Goal: Information Seeking & Learning: Learn about a topic

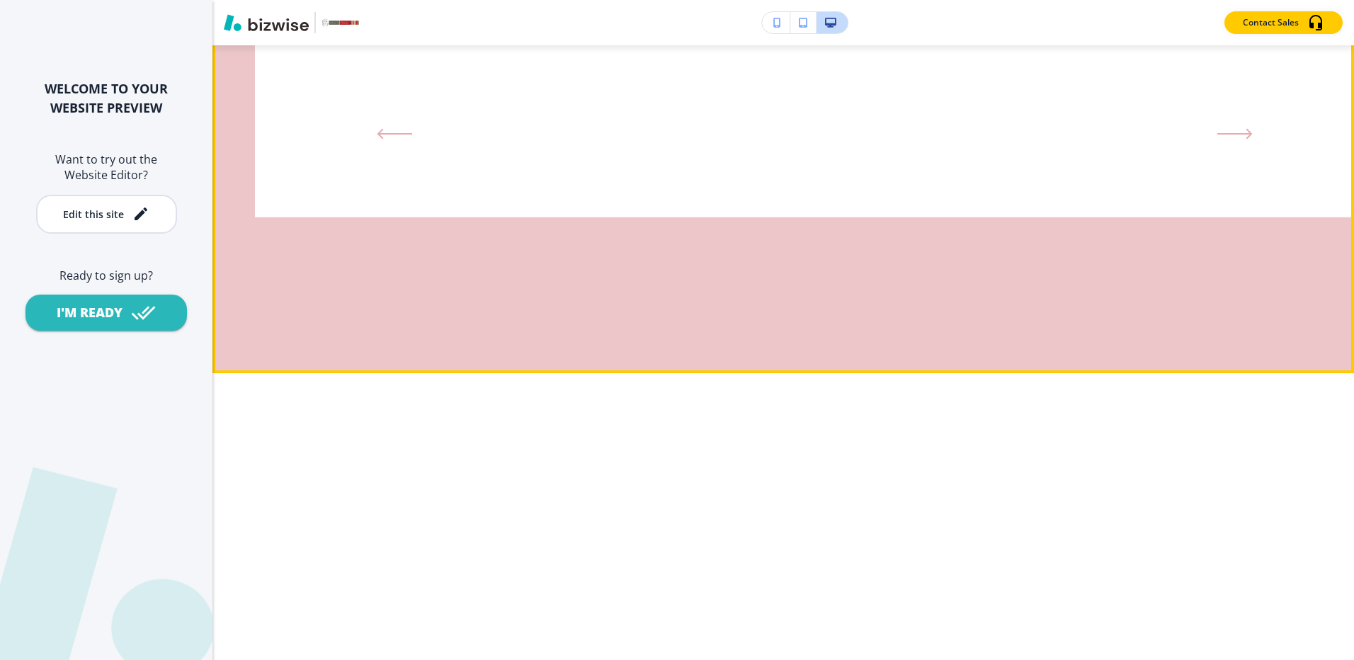
scroll to position [1700, 0]
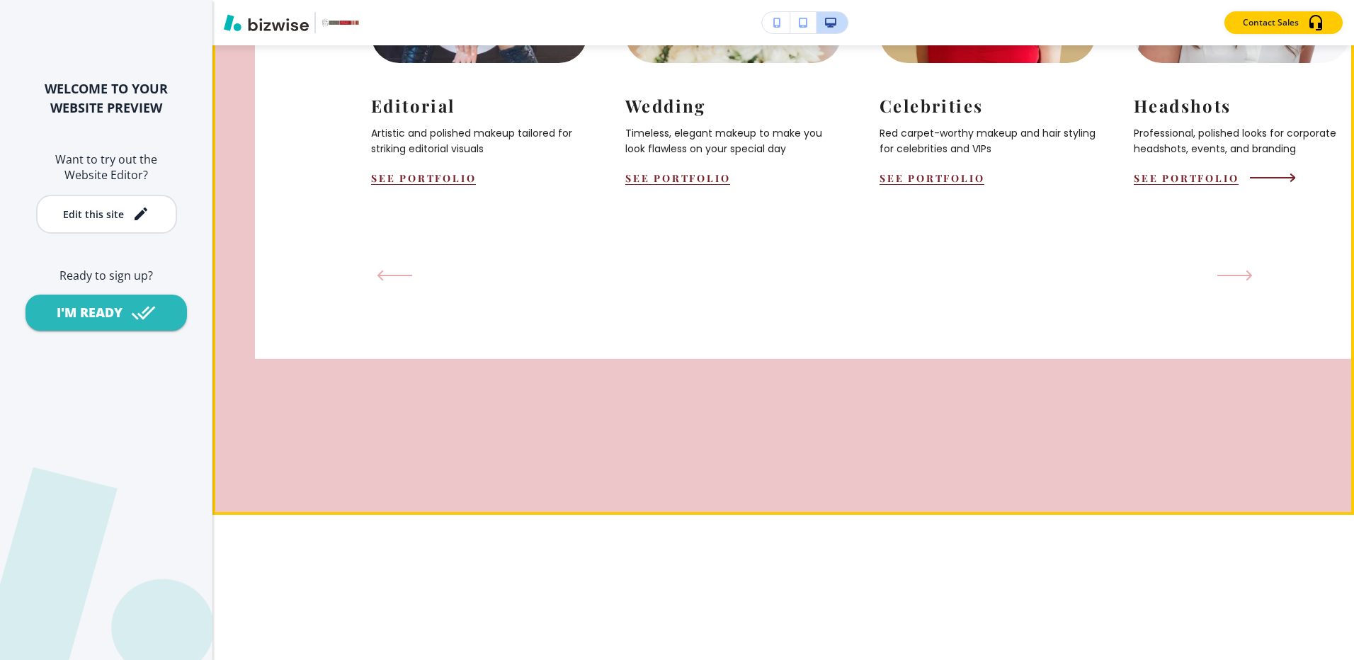
click at [1276, 185] on div "See Portfolio" at bounding box center [1242, 177] width 216 height 13
click at [1288, 185] on div "See Portfolio" at bounding box center [1242, 177] width 216 height 13
click at [1238, 276] on icon "Next Slide" at bounding box center [1237, 276] width 33 height 0
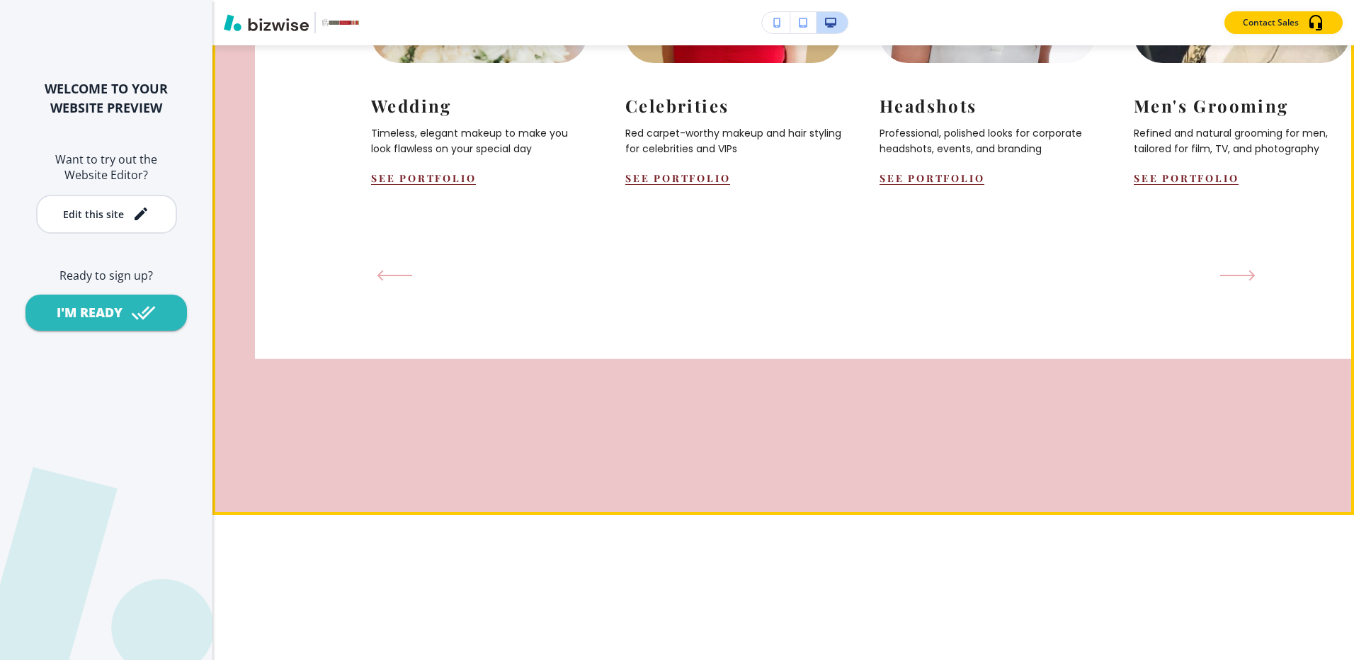
click at [1238, 276] on icon "Next Slide" at bounding box center [1237, 276] width 33 height 0
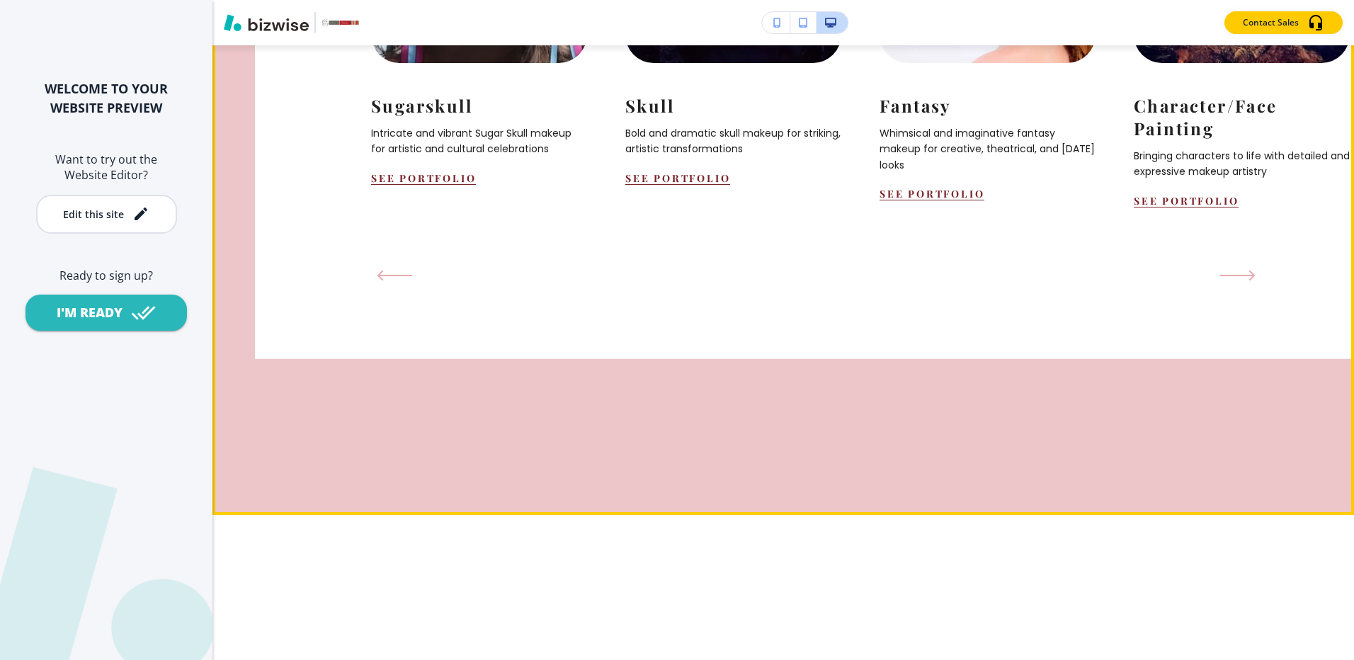
click at [1238, 276] on icon "Next Slide" at bounding box center [1237, 276] width 33 height 0
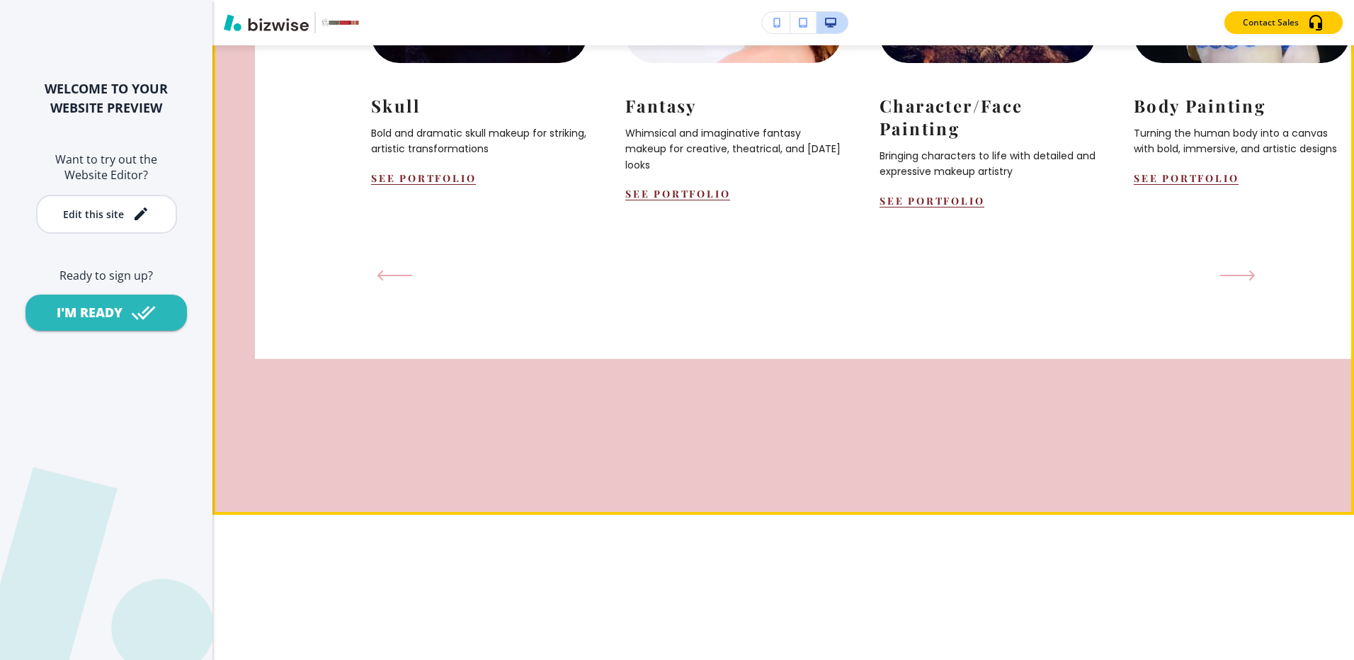
click at [1238, 276] on icon "Next Slide" at bounding box center [1237, 276] width 33 height 0
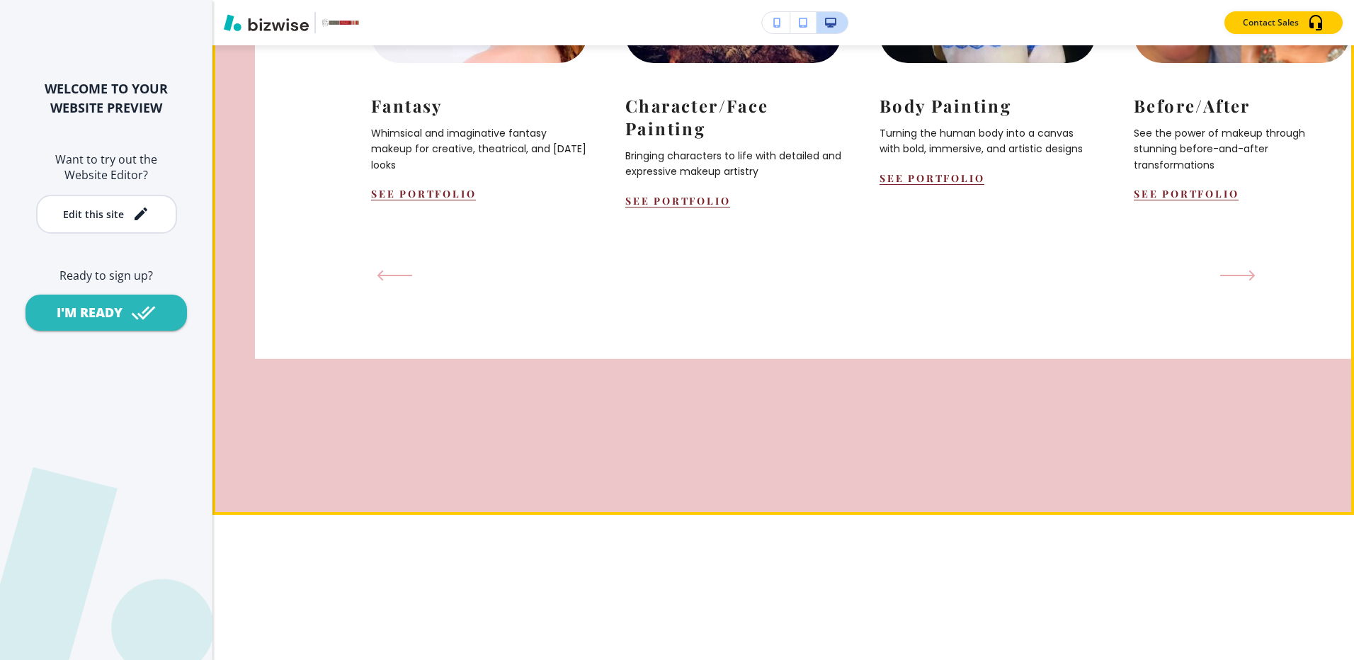
click at [1238, 276] on icon "Next Slide" at bounding box center [1237, 276] width 33 height 0
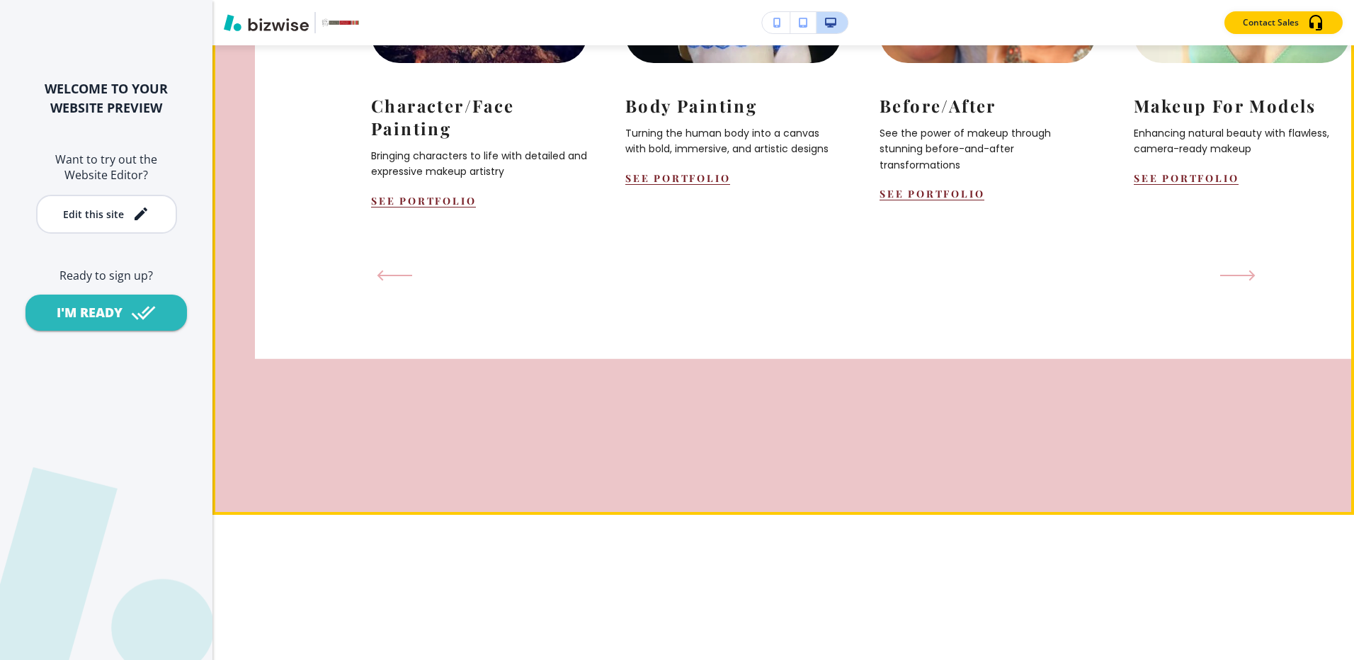
click at [1238, 276] on icon "Next Slide" at bounding box center [1237, 276] width 33 height 0
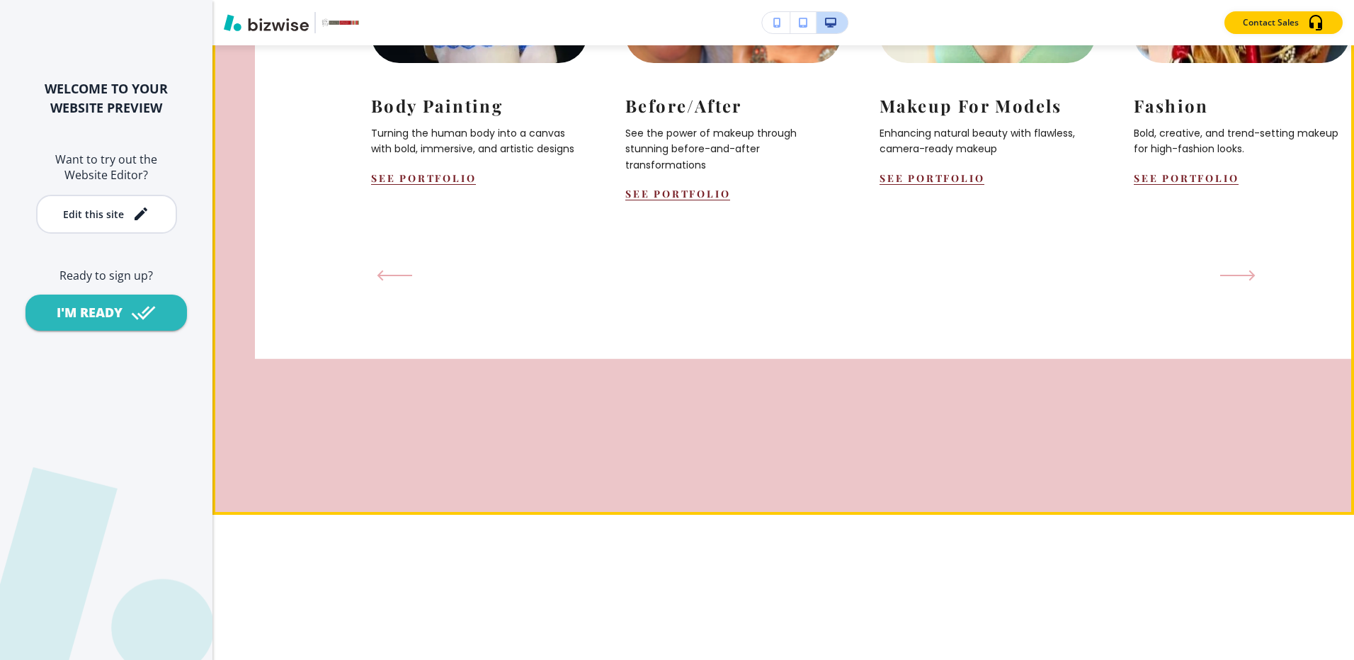
click at [1238, 276] on icon "Next Slide" at bounding box center [1237, 276] width 33 height 0
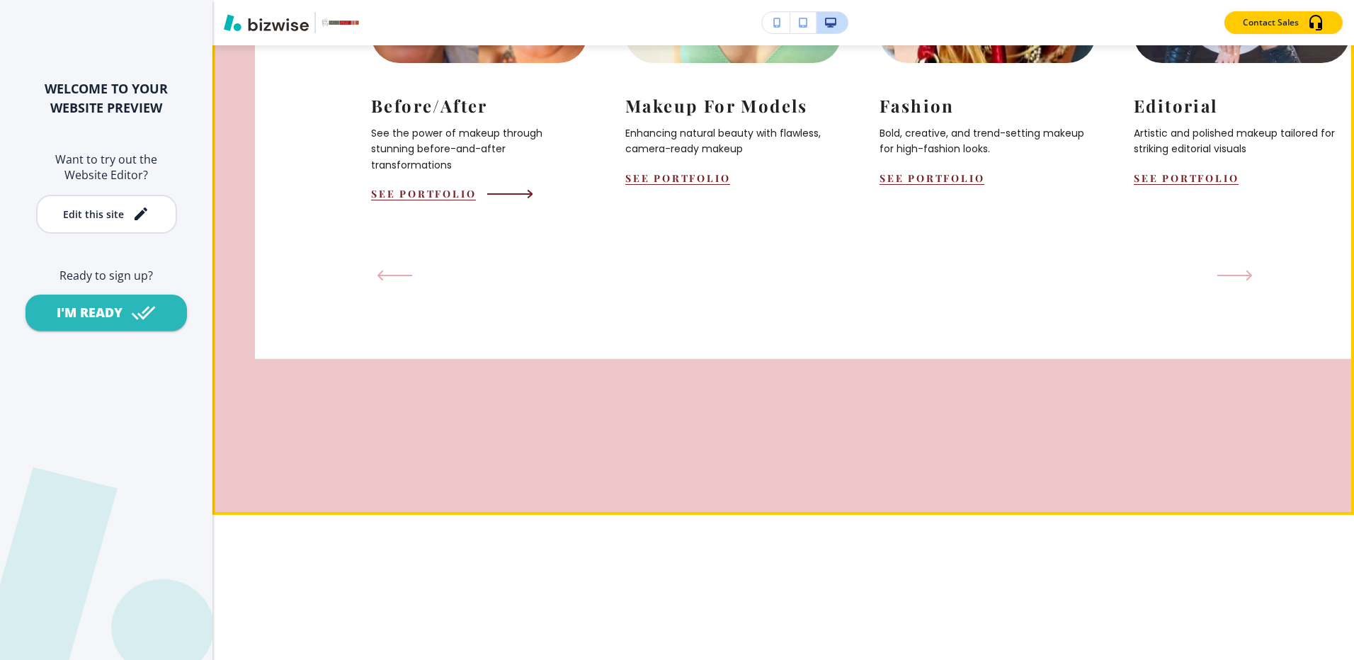
click at [403, 200] on button "See portfolio" at bounding box center [423, 193] width 105 height 13
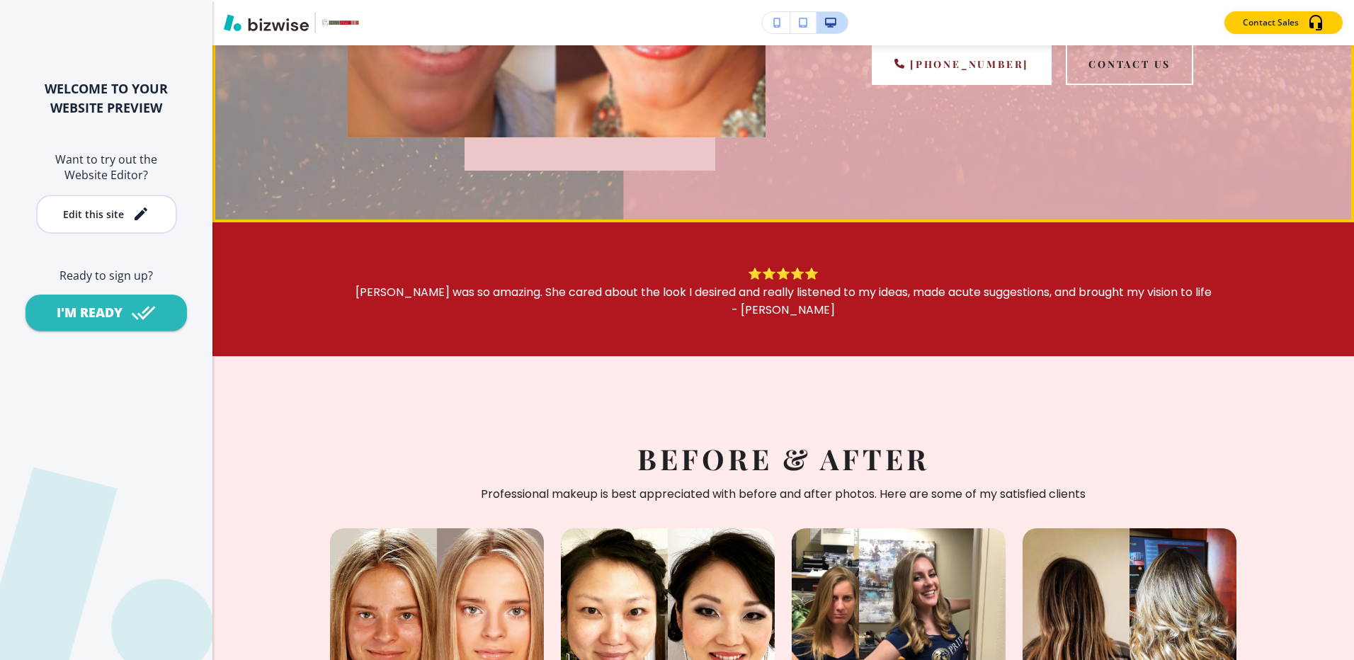
scroll to position [0, 0]
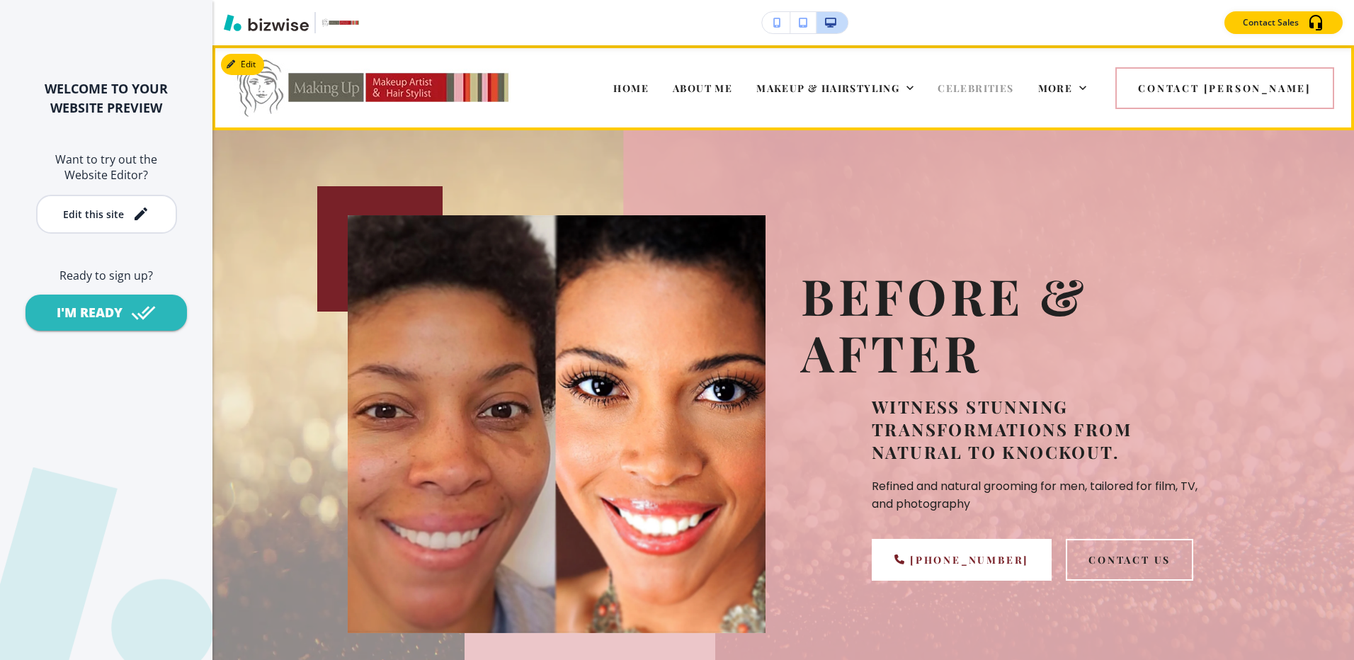
click at [1013, 90] on span "CELEBRITIES" at bounding box center [976, 87] width 76 height 13
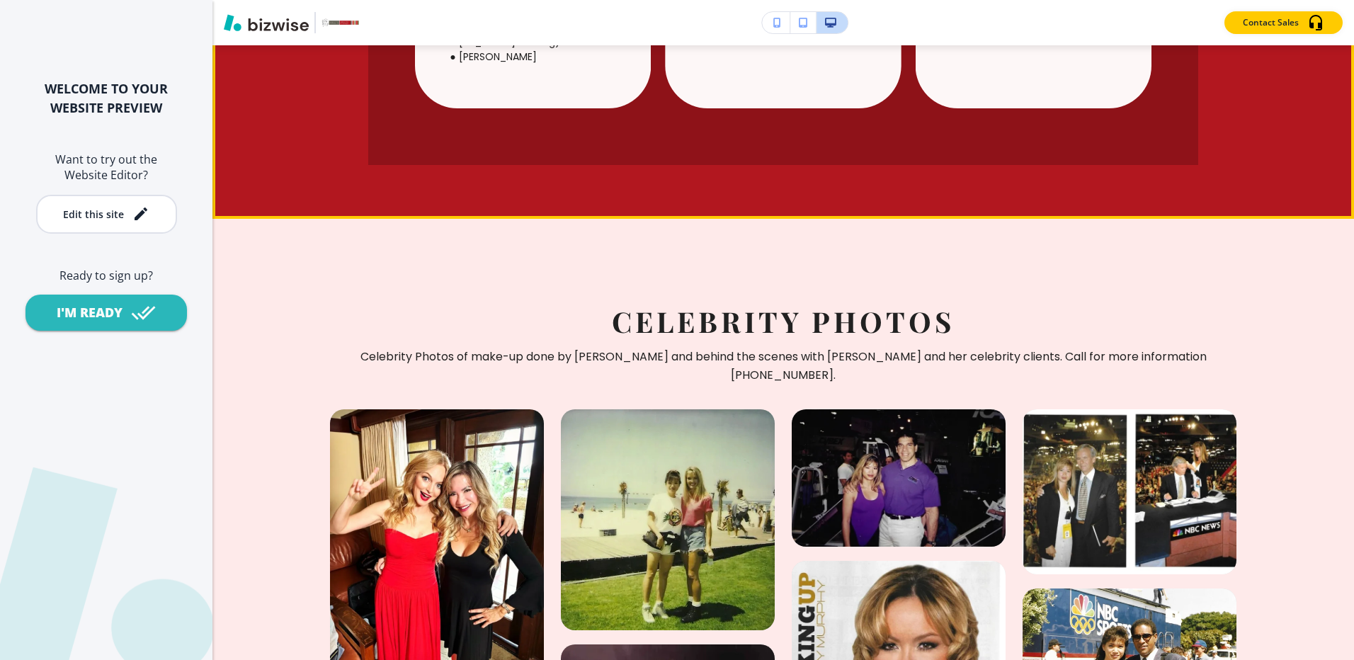
scroll to position [1700, 0]
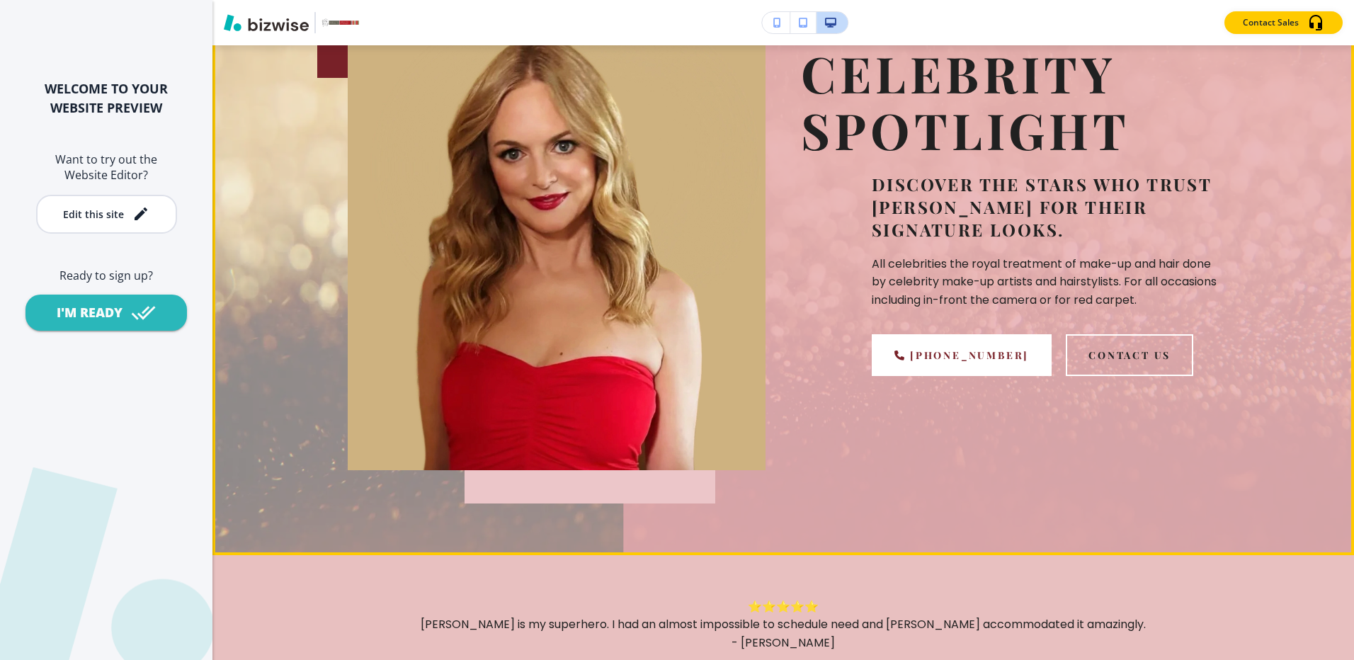
scroll to position [354, 0]
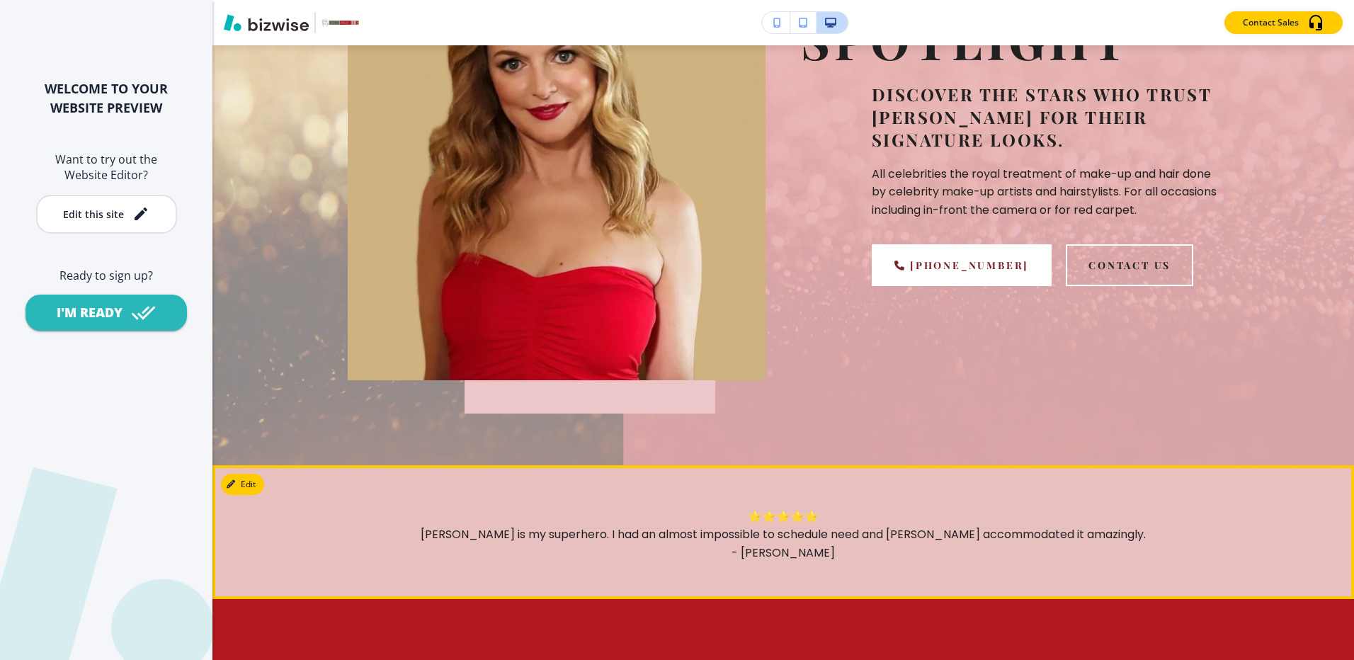
click at [1316, 579] on div "⭐⭐⭐⭐⭐ [PERSON_NAME] is my superhero. I had an almost impossible to schedule nee…" at bounding box center [783, 532] width 1142 height 134
click at [1314, 576] on div "⭐⭐⭐⭐⭐ [PERSON_NAME] is my superhero. I had an almost impossible to schedule nee…" at bounding box center [783, 532] width 1142 height 134
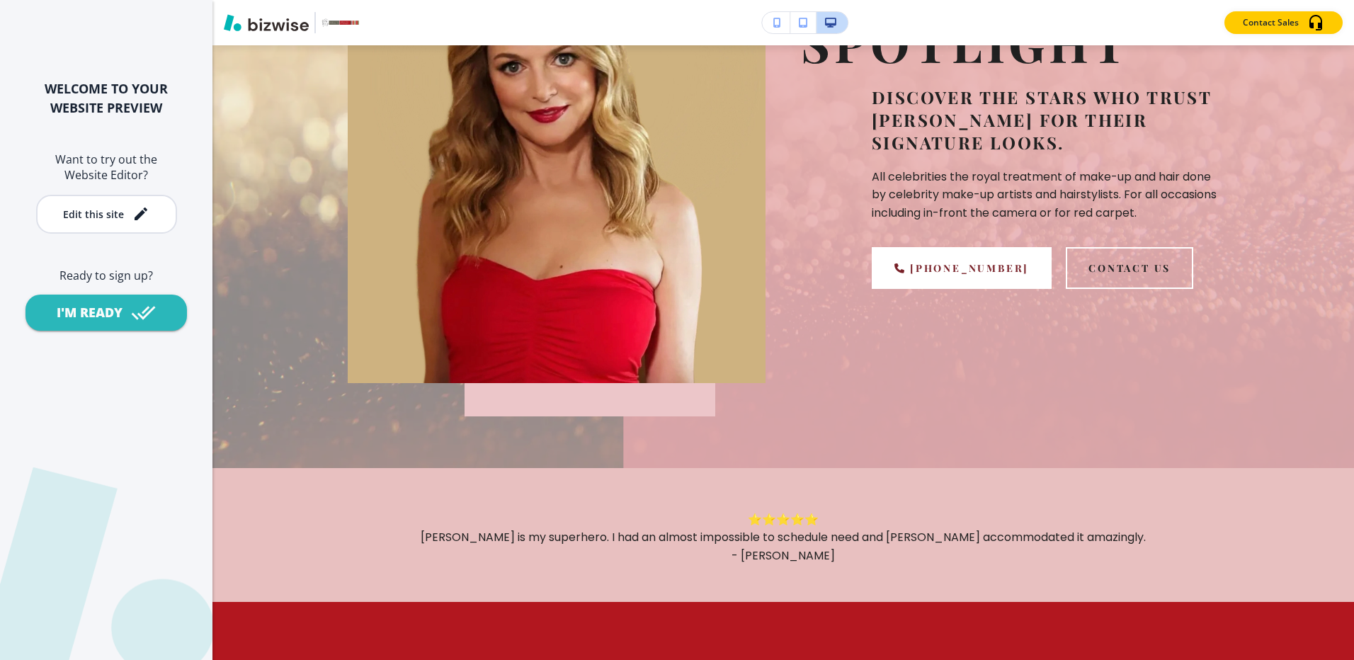
scroll to position [0, 0]
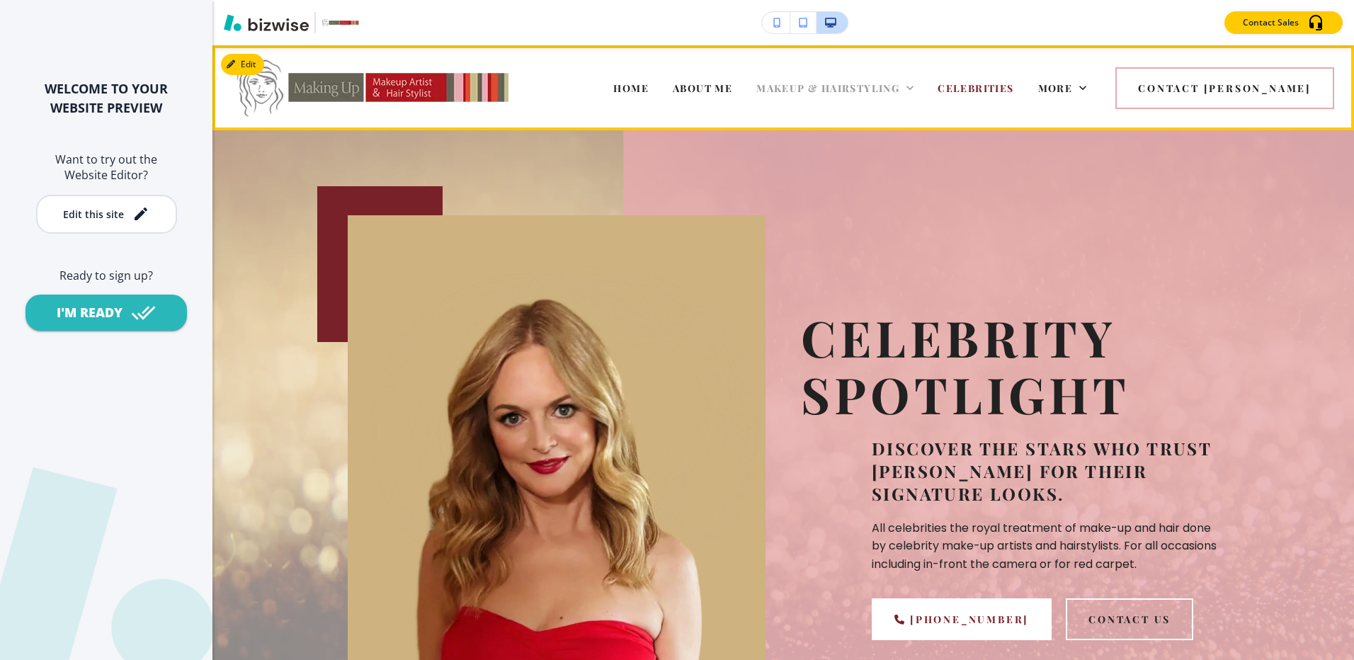
click at [860, 83] on span "MAKEUP & HAIRSTYLING" at bounding box center [827, 87] width 143 height 13
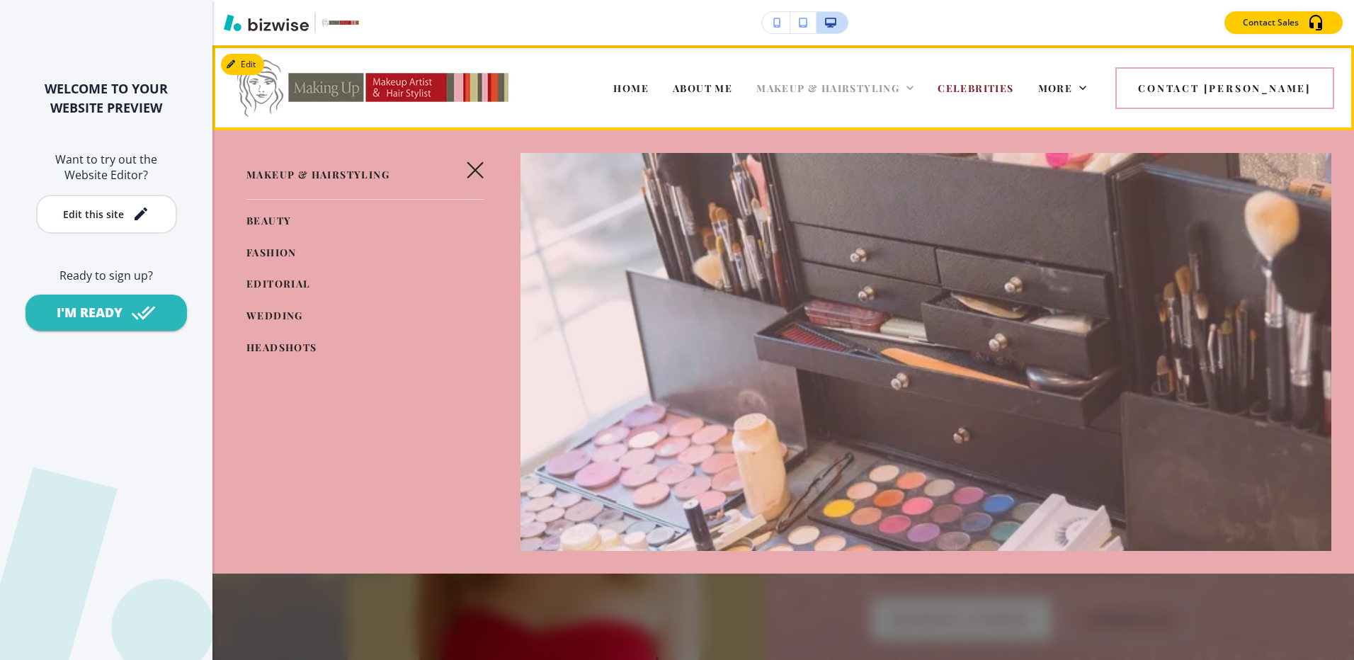
click at [886, 93] on span "MAKEUP & HAIRSTYLING" at bounding box center [827, 87] width 143 height 13
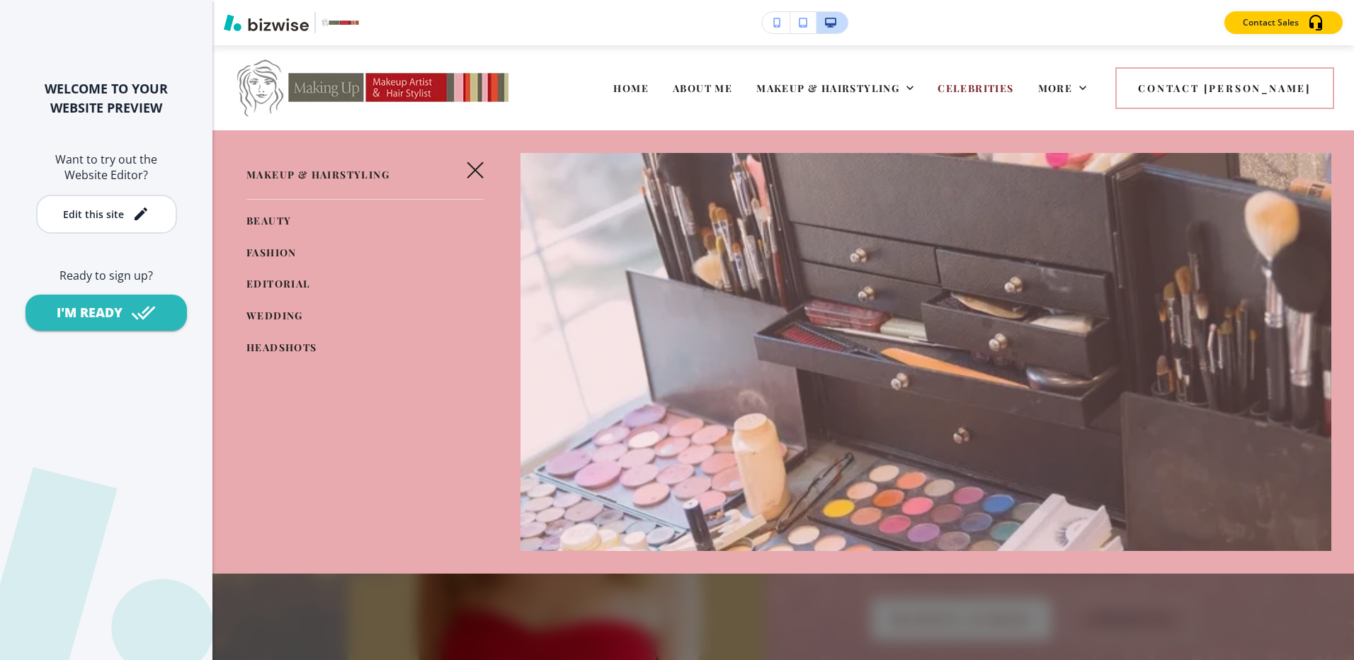
click at [256, 222] on span "BEAUTY" at bounding box center [268, 220] width 45 height 13
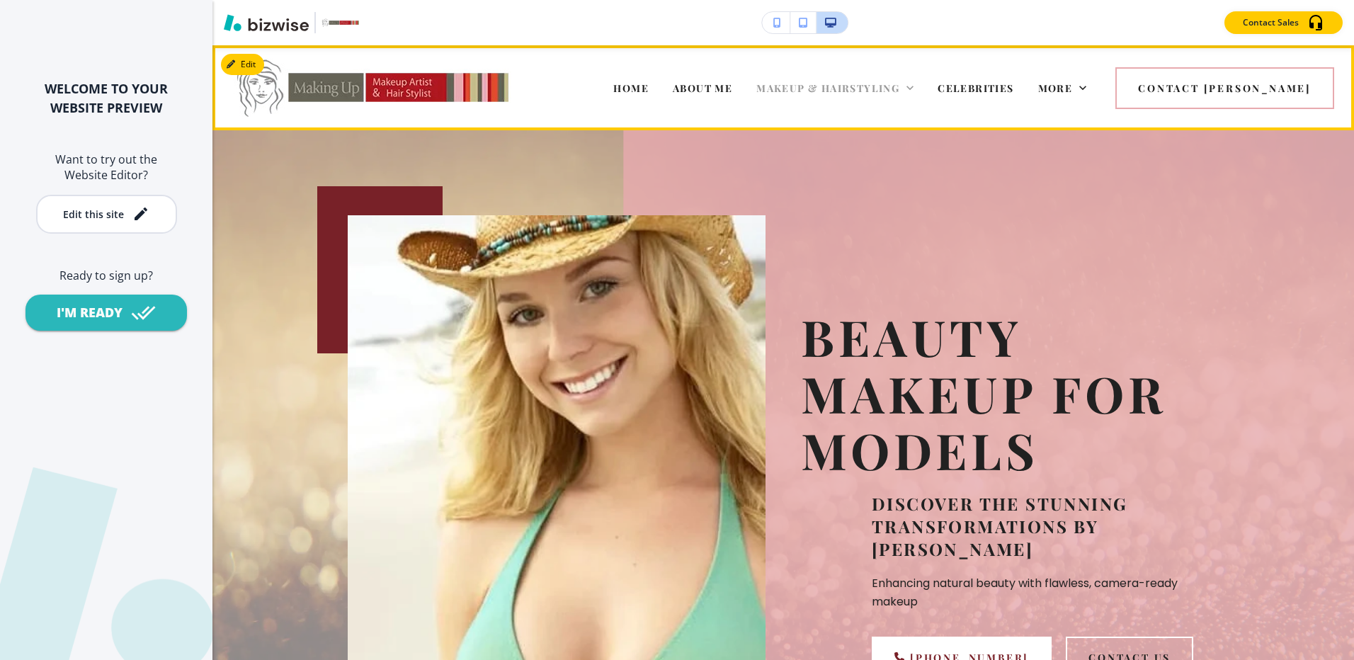
click at [856, 84] on span "MAKEUP & HAIRSTYLING" at bounding box center [827, 87] width 143 height 13
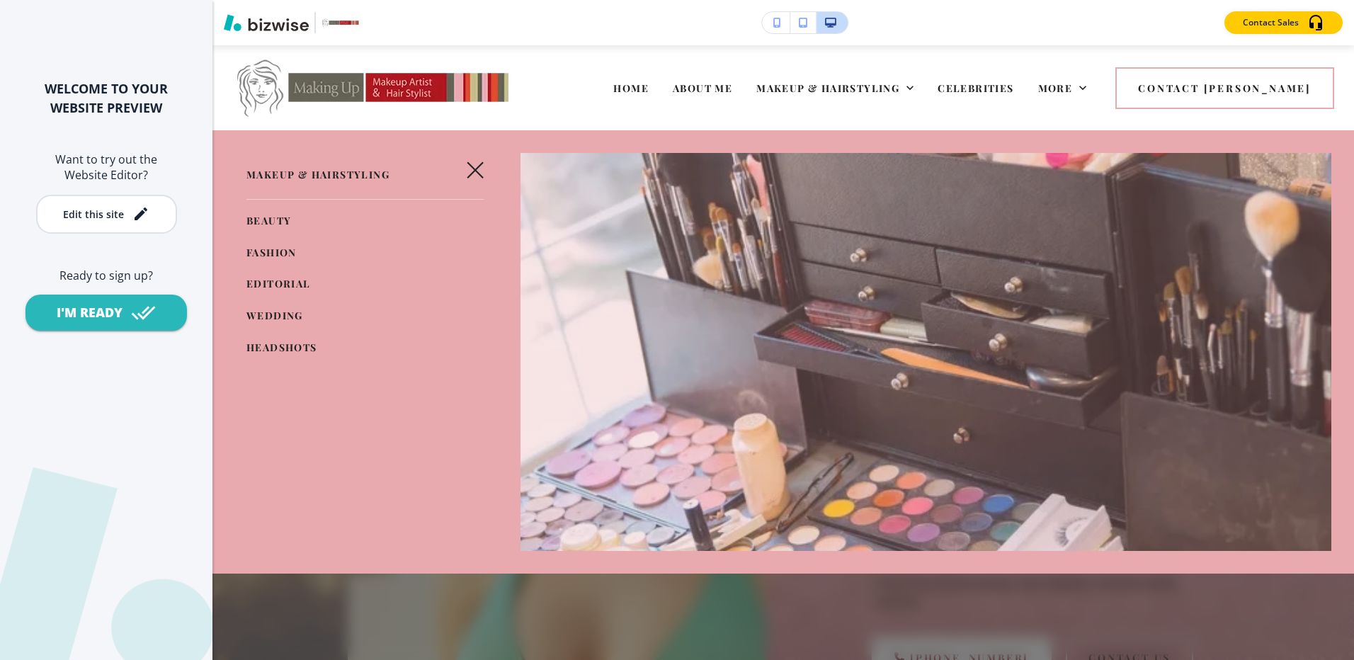
click at [254, 312] on span "WEDDING" at bounding box center [274, 315] width 57 height 13
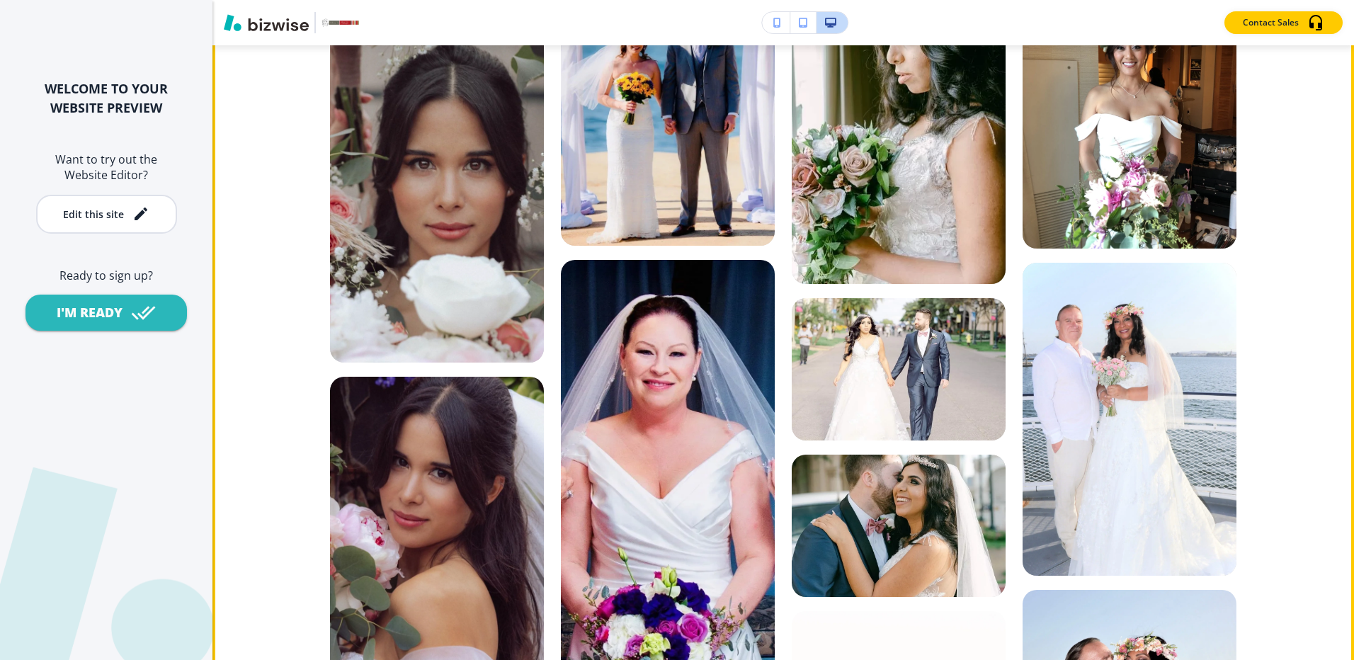
scroll to position [992, 0]
drag, startPoint x: 1259, startPoint y: 369, endPoint x: 1247, endPoint y: 233, distance: 136.5
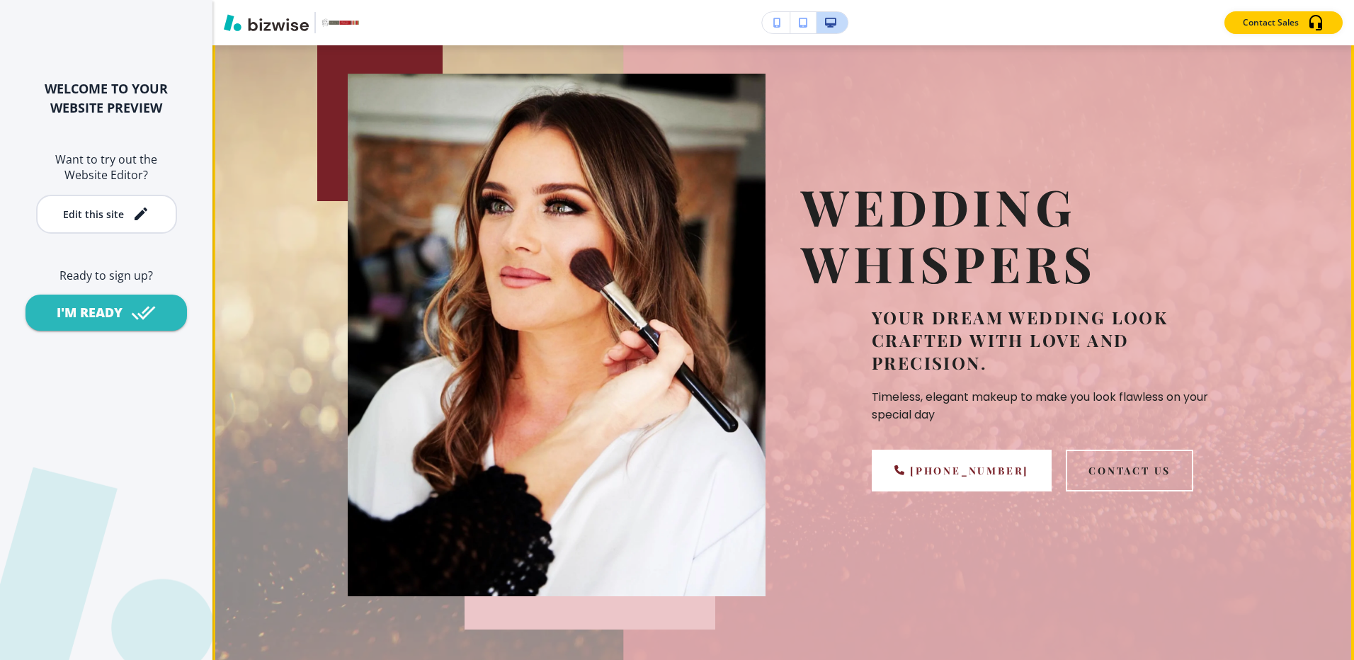
scroll to position [0, 0]
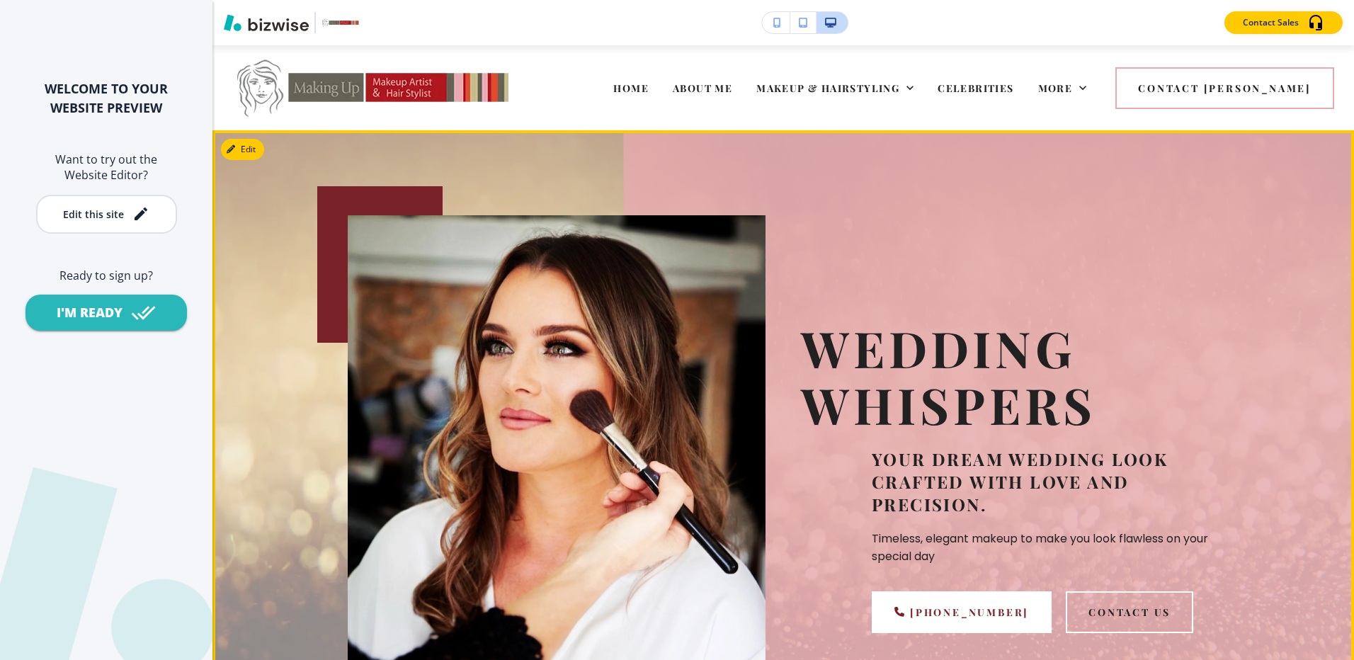
click at [1028, 221] on div "Wedding Whispers Your dream wedding look crafted with love and precision. Timel…" at bounding box center [1010, 476] width 418 height 523
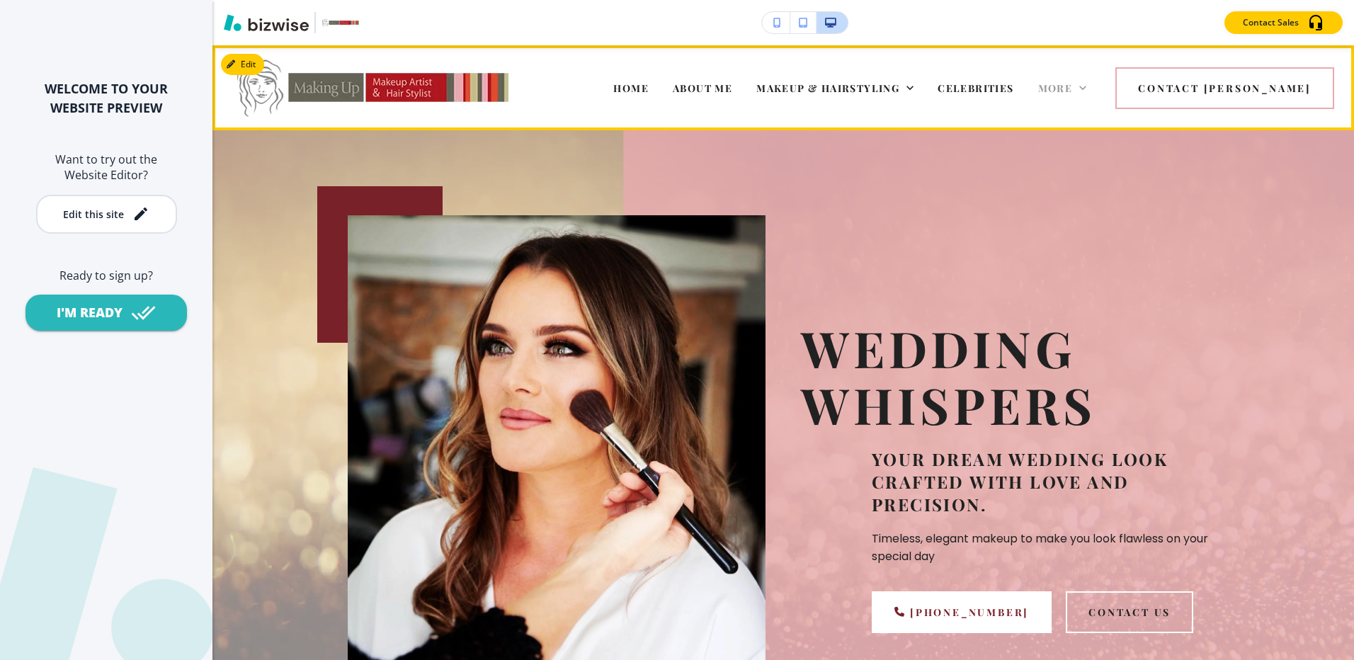
click at [1073, 85] on span "More" at bounding box center [1055, 87] width 35 height 13
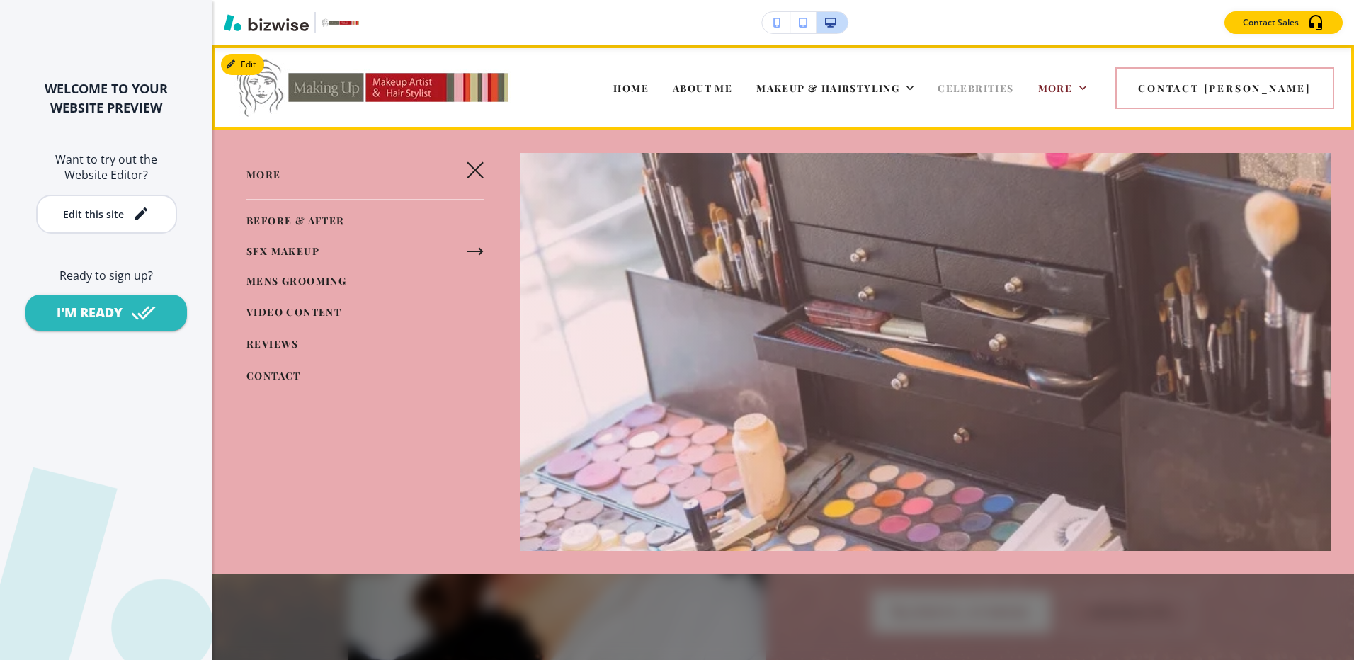
click at [1013, 89] on span "CELEBRITIES" at bounding box center [976, 87] width 76 height 13
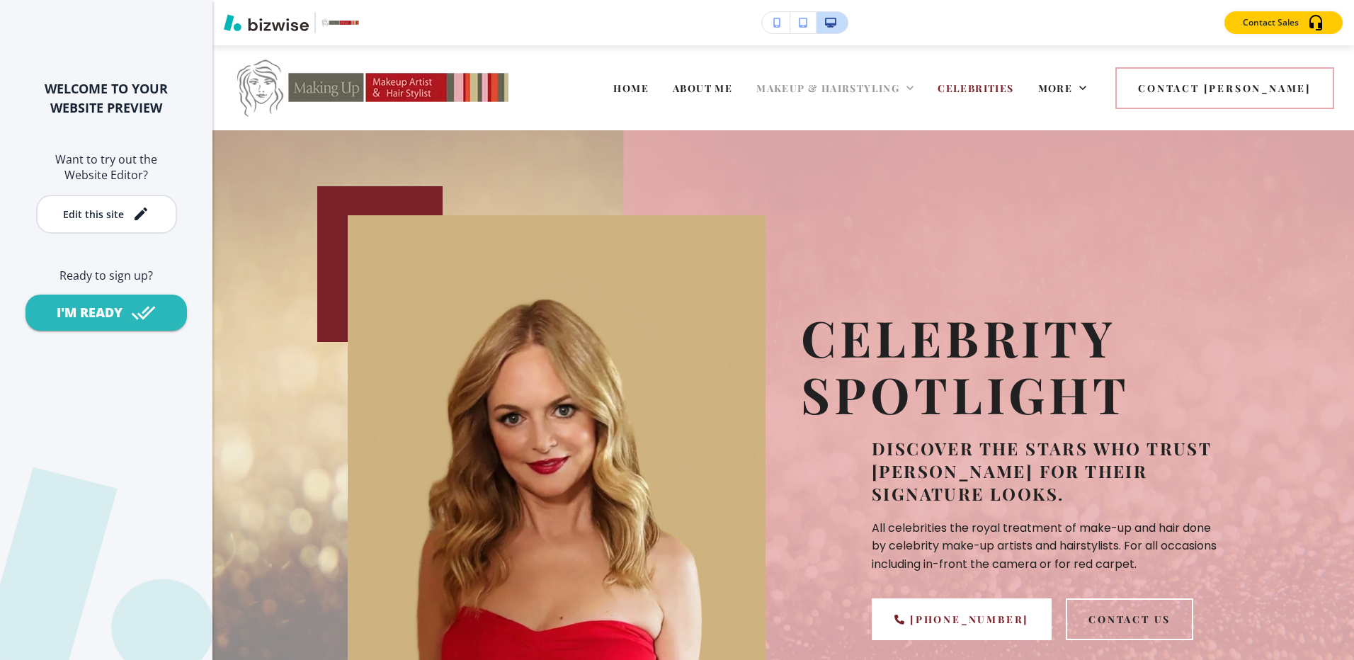
click at [861, 85] on span "MAKEUP & HAIRSTYLING" at bounding box center [827, 87] width 143 height 13
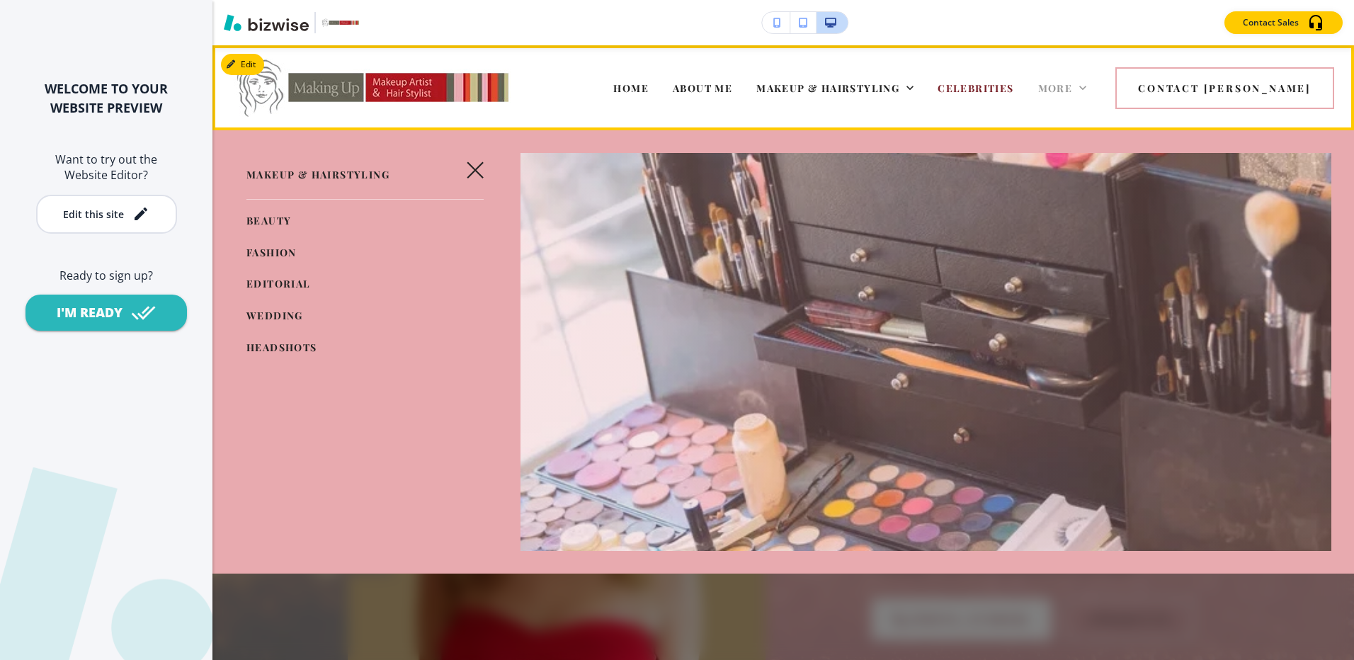
click at [1073, 91] on span "More" at bounding box center [1055, 87] width 35 height 13
click at [1090, 93] on icon at bounding box center [1083, 88] width 14 height 14
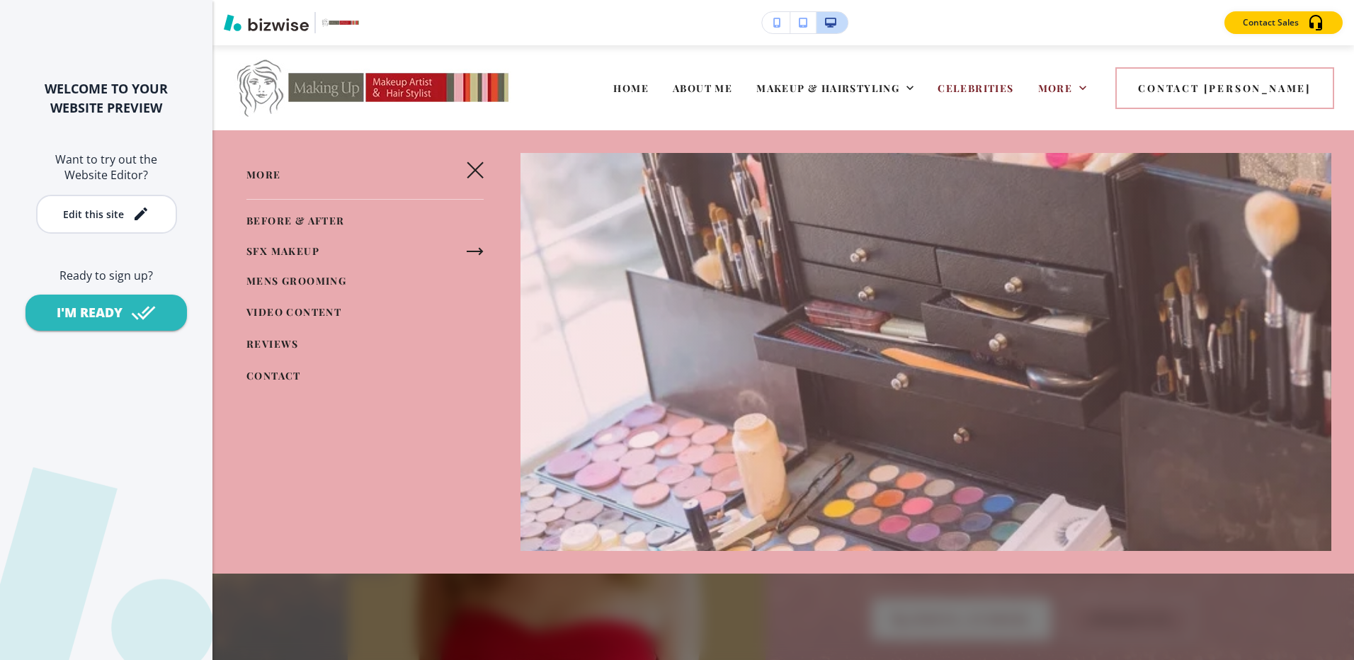
click at [1099, 77] on div "More" at bounding box center [1062, 87] width 73 height 57
click at [1073, 88] on span "More" at bounding box center [1055, 87] width 35 height 13
click at [1090, 85] on icon at bounding box center [1083, 88] width 14 height 14
click at [899, 85] on span "MAKEUP & HAIRSTYLING" at bounding box center [827, 87] width 143 height 13
click at [649, 88] on span "HOME" at bounding box center [630, 87] width 35 height 13
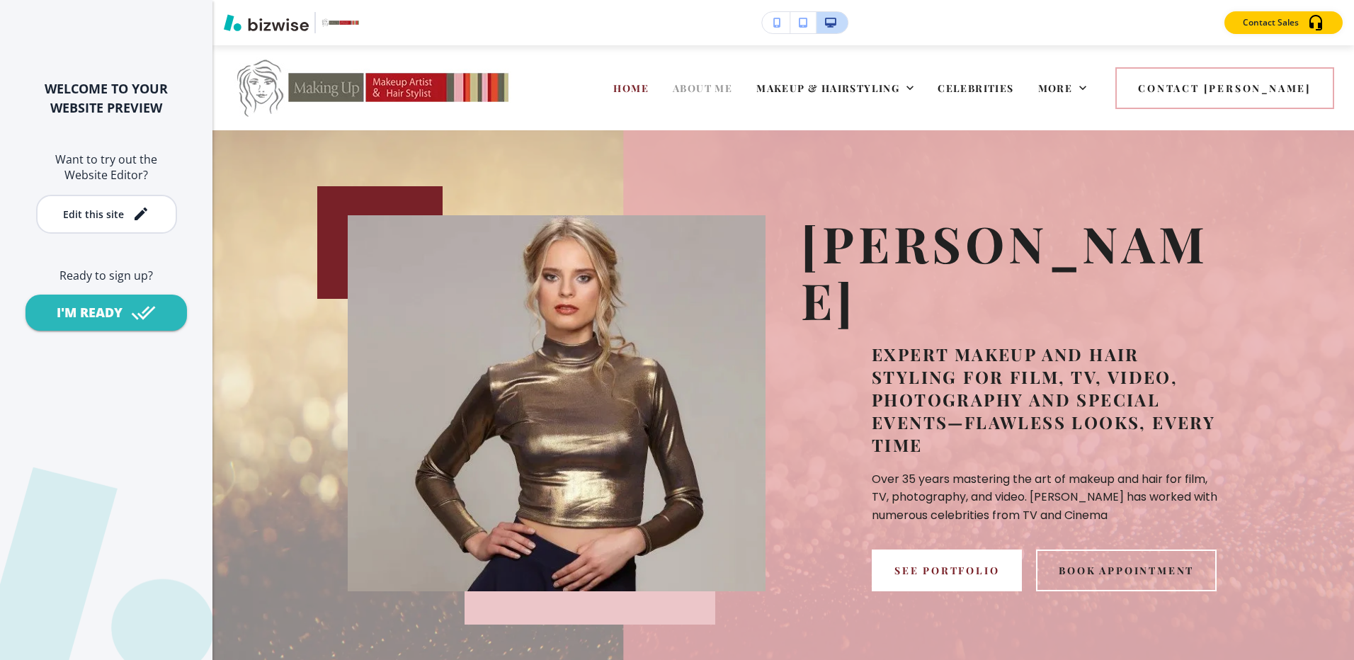
click at [732, 81] on span "ABOUT ME" at bounding box center [702, 87] width 59 height 13
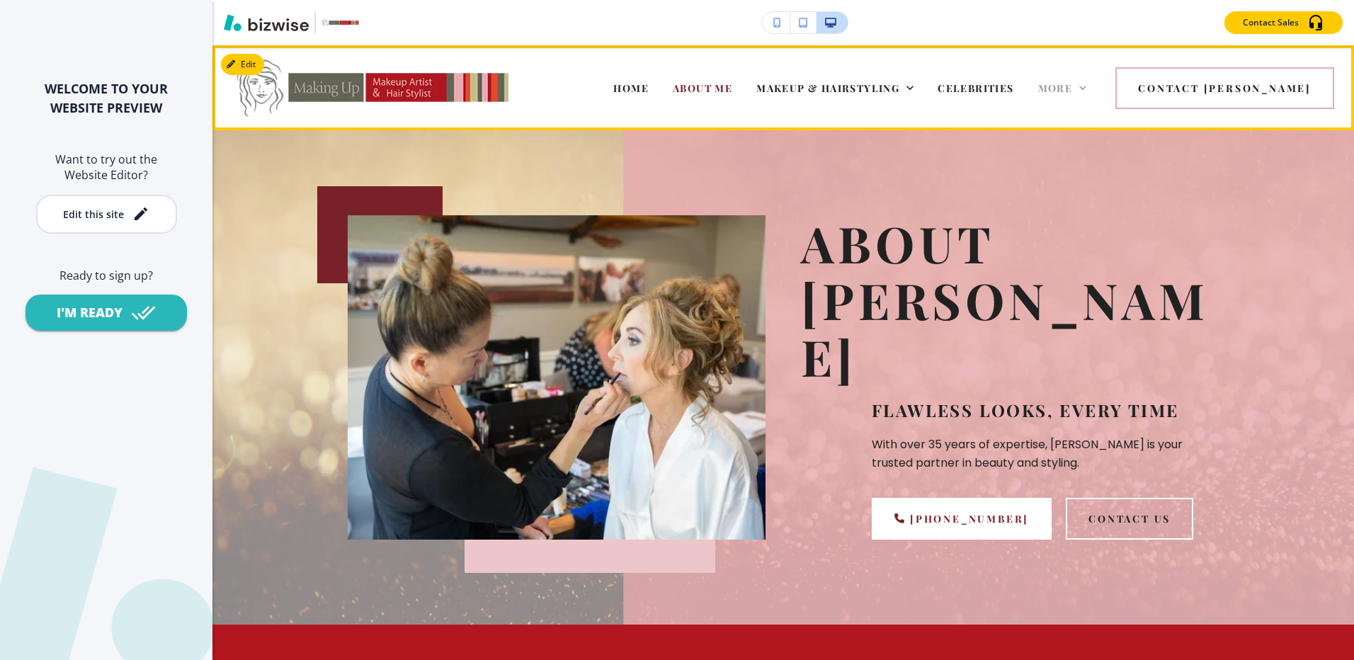
click at [1073, 93] on span "More" at bounding box center [1055, 87] width 35 height 13
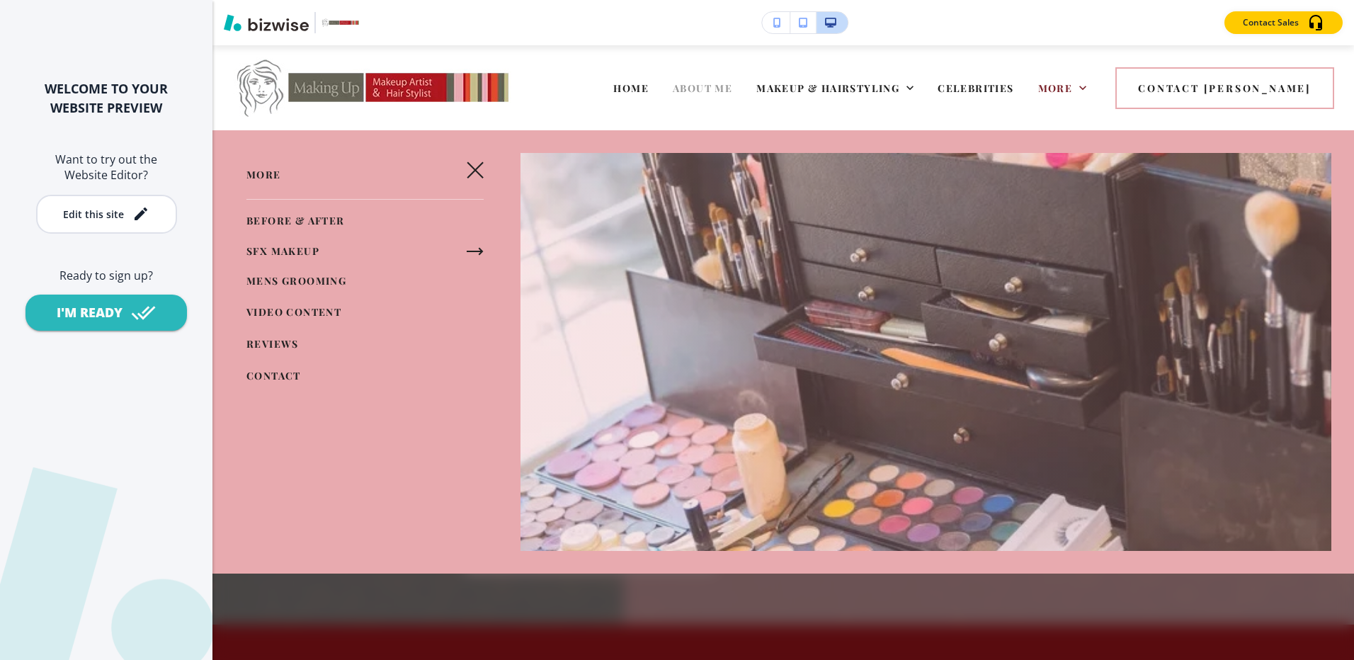
click at [732, 85] on span "ABOUT ME" at bounding box center [702, 87] width 59 height 13
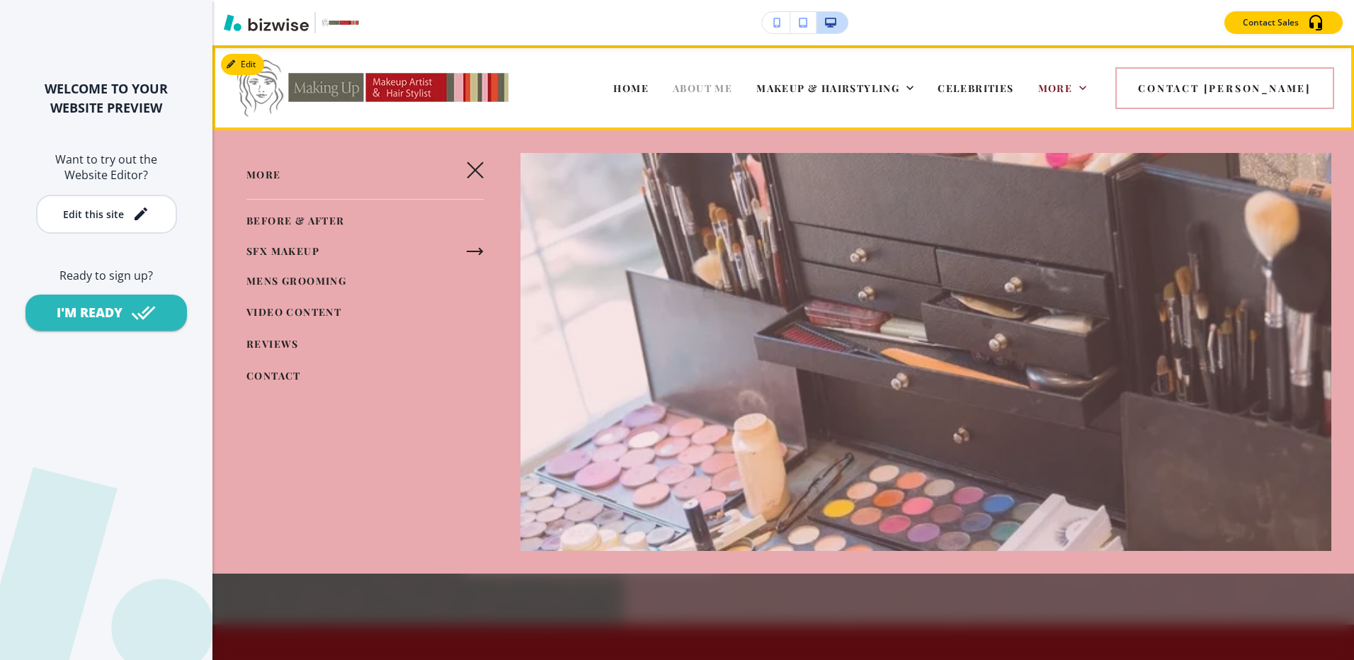
click at [732, 83] on span "ABOUT ME" at bounding box center [702, 87] width 59 height 13
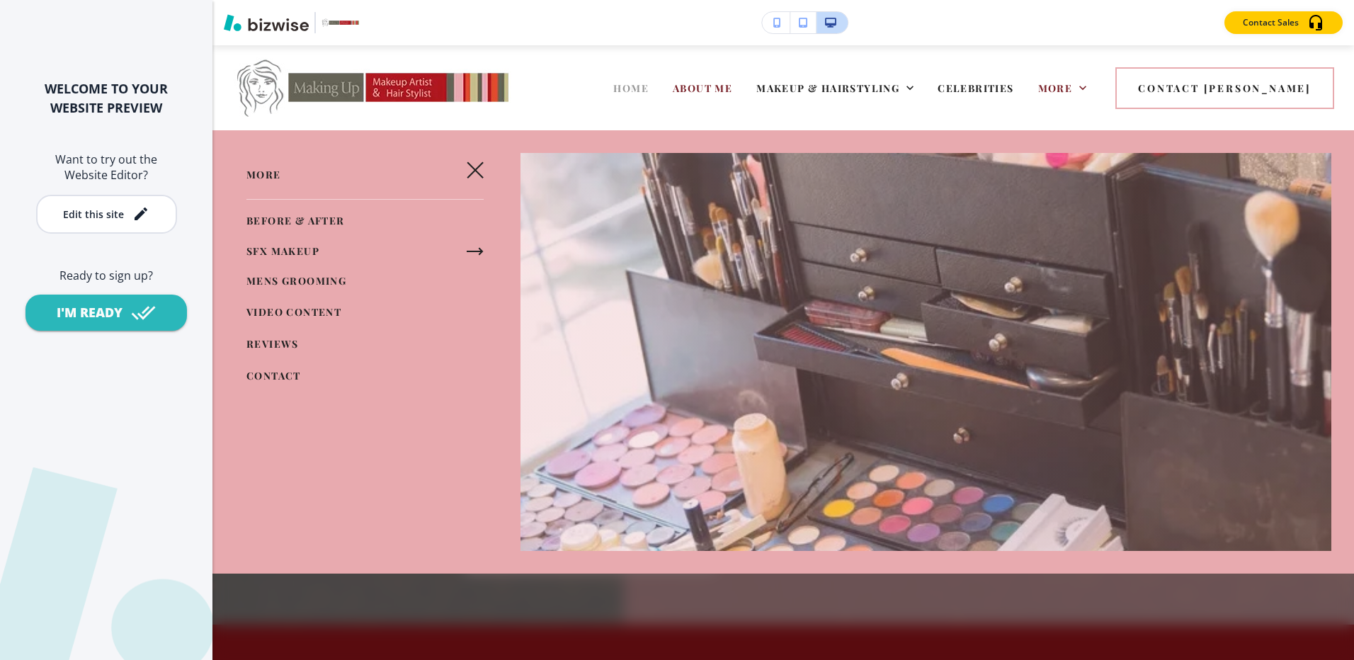
click at [649, 88] on span "HOME" at bounding box center [630, 87] width 35 height 13
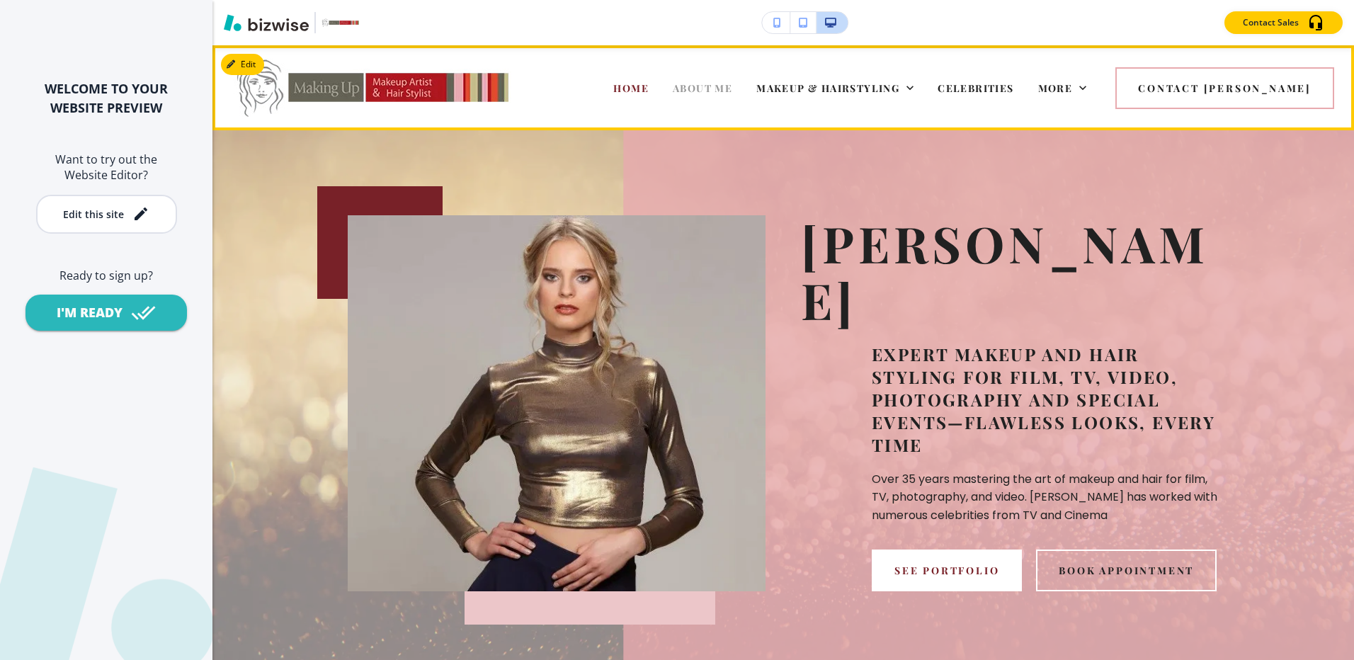
click at [732, 87] on span "ABOUT ME" at bounding box center [702, 87] width 59 height 13
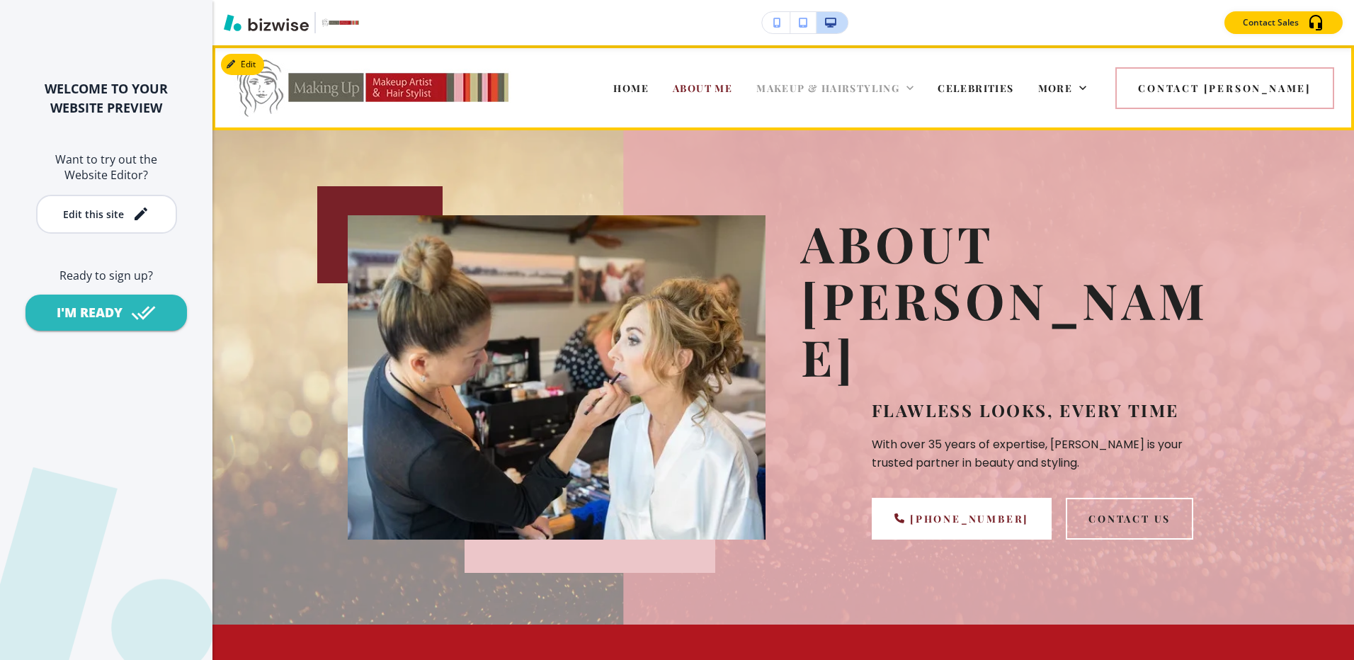
click at [893, 89] on span "MAKEUP & HAIRSTYLING" at bounding box center [827, 87] width 143 height 13
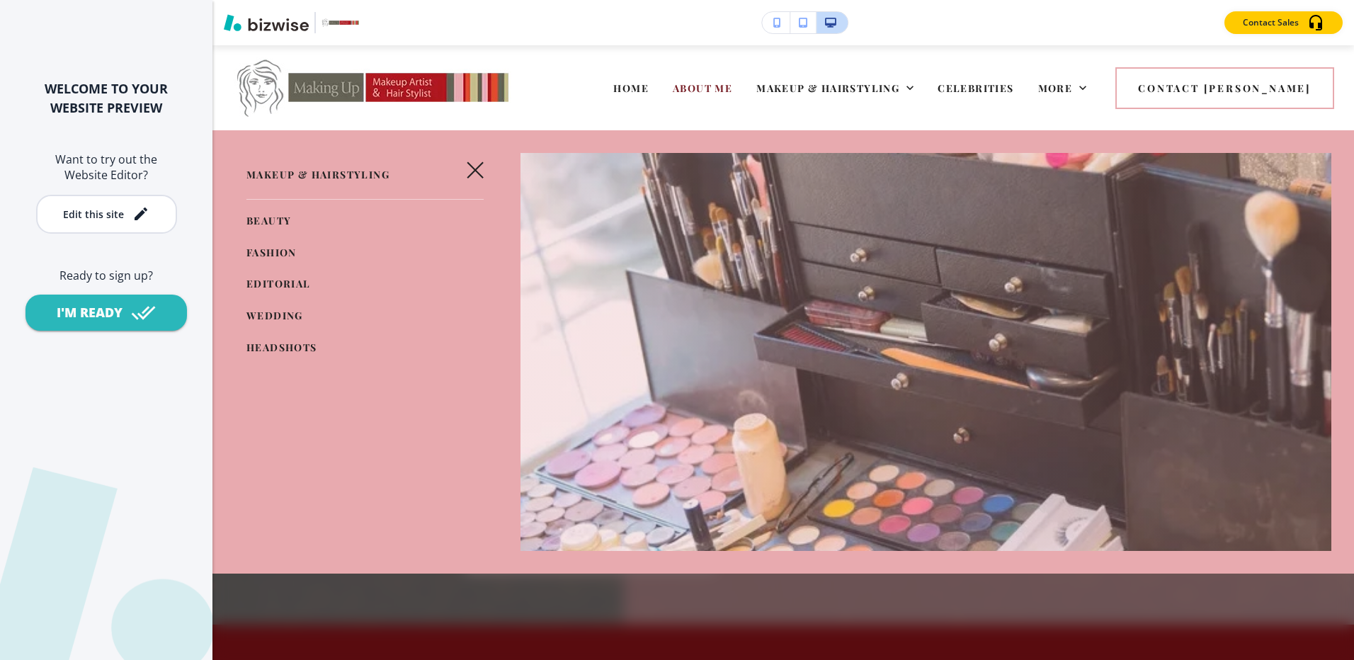
click at [269, 341] on span "HEADSHOTS" at bounding box center [281, 347] width 71 height 13
